Goal: Task Accomplishment & Management: Manage account settings

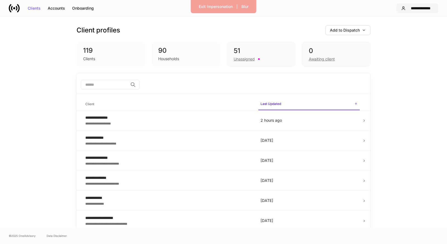
click at [418, 7] on div "**********" at bounding box center [421, 8] width 26 height 4
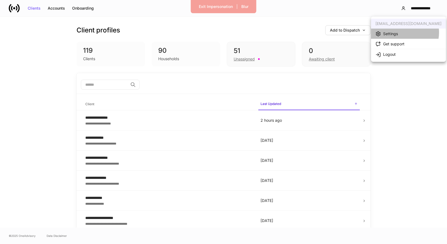
click at [402, 32] on li "Settings" at bounding box center [408, 34] width 75 height 10
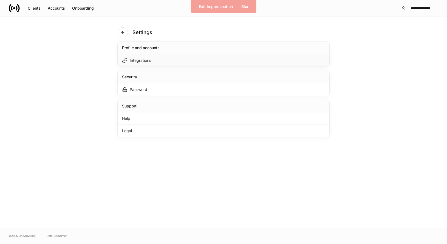
click at [203, 58] on div "Integrations" at bounding box center [224, 60] width 212 height 12
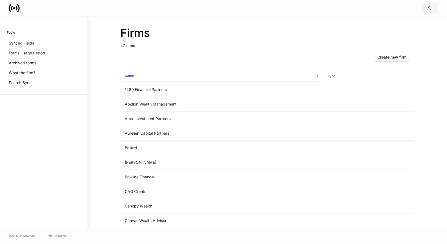
click at [430, 10] on icon "button" at bounding box center [429, 8] width 4 height 4
click at [245, 55] on div at bounding box center [223, 122] width 447 height 244
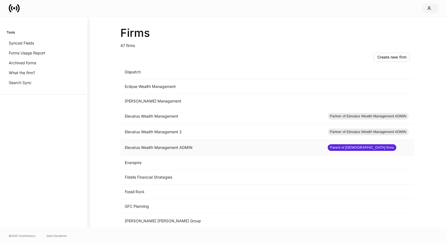
scroll to position [342, 0]
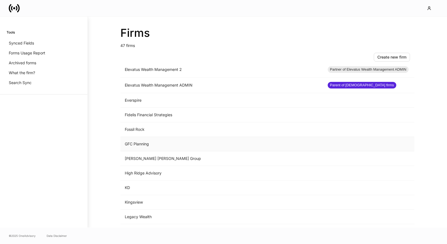
click at [163, 142] on td "GFC Planning" at bounding box center [221, 144] width 203 height 15
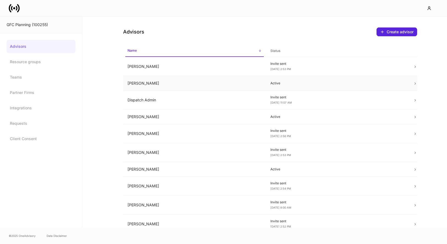
click at [238, 85] on td "[PERSON_NAME]" at bounding box center [194, 83] width 143 height 15
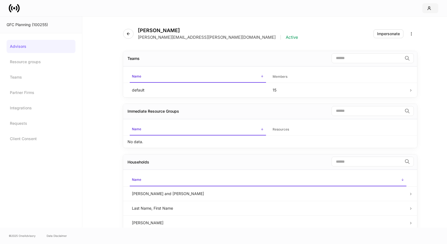
click at [429, 4] on button "button" at bounding box center [431, 8] width 16 height 10
click at [394, 28] on div "Settings" at bounding box center [392, 28] width 15 height 5
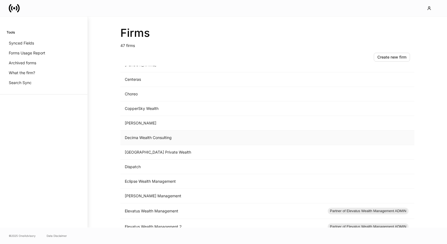
scroll to position [297, 0]
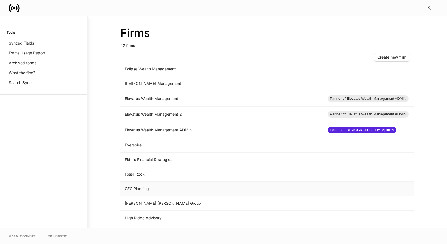
click at [141, 189] on td "GFC Planning" at bounding box center [221, 188] width 203 height 15
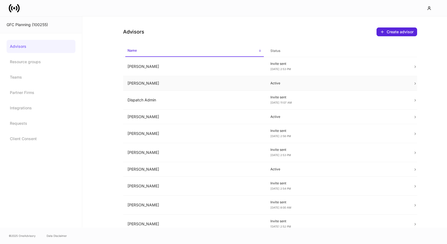
click at [189, 81] on td "[PERSON_NAME]" at bounding box center [194, 83] width 143 height 15
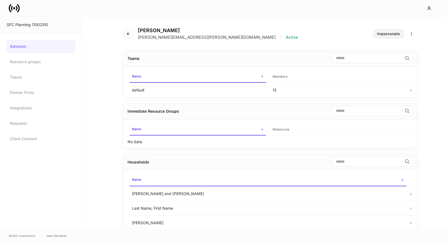
click at [392, 32] on div "Impersonate" at bounding box center [388, 34] width 23 height 4
